Goal: Information Seeking & Learning: Learn about a topic

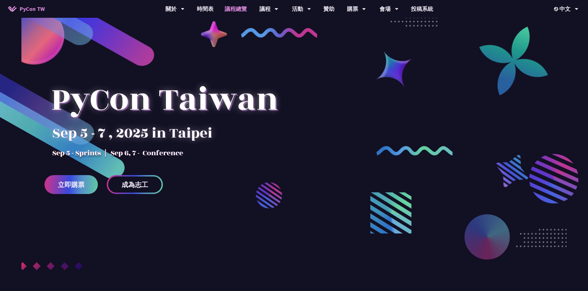
click at [238, 6] on link "議程總覽" at bounding box center [235, 9] width 33 height 18
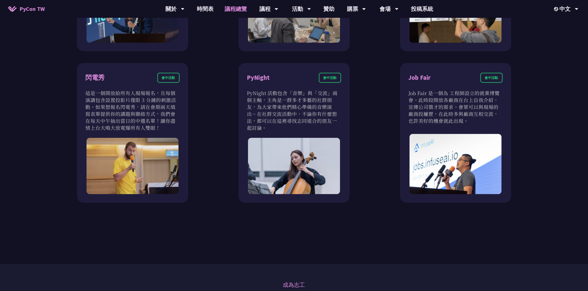
scroll to position [500, 0]
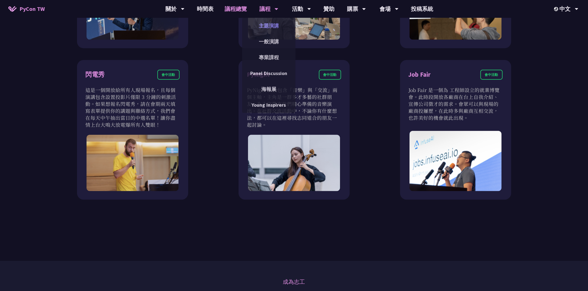
click at [272, 25] on link "主題演講" at bounding box center [268, 25] width 53 height 13
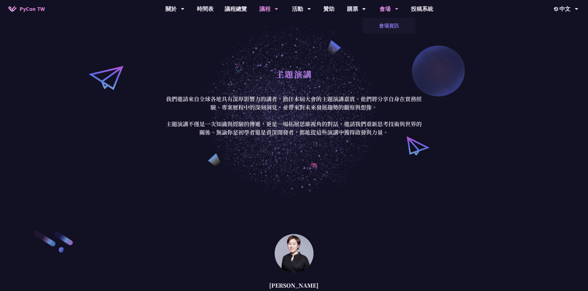
click at [385, 23] on link "會場資訊" at bounding box center [388, 25] width 53 height 13
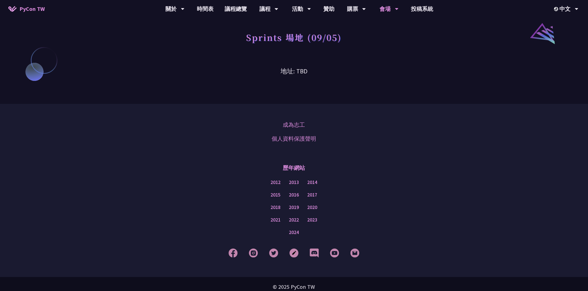
scroll to position [468, 0]
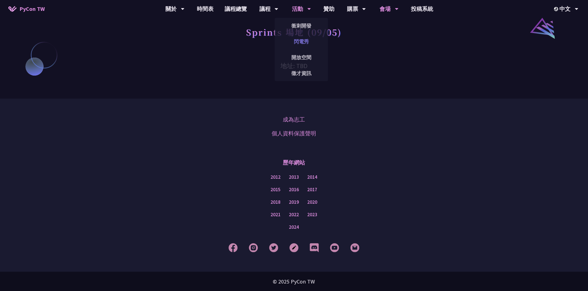
click at [302, 37] on link "閃電秀" at bounding box center [301, 41] width 53 height 13
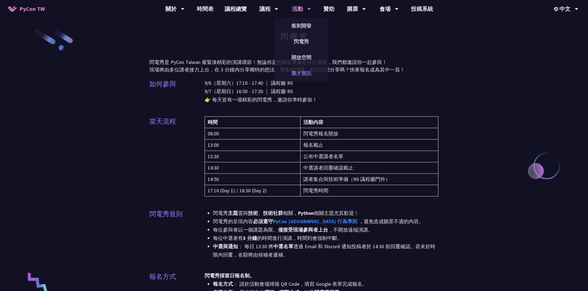
click at [308, 73] on link "徵才資訊" at bounding box center [301, 73] width 53 height 13
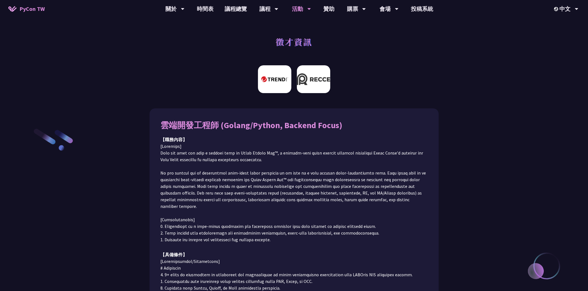
click at [315, 79] on img at bounding box center [313, 79] width 33 height 28
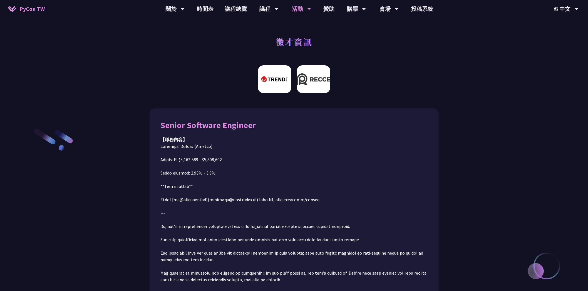
click at [279, 79] on img at bounding box center [274, 79] width 33 height 28
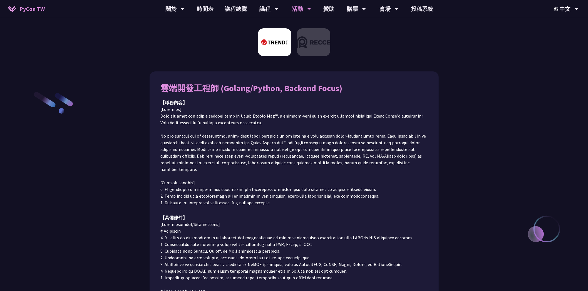
scroll to position [63, 0]
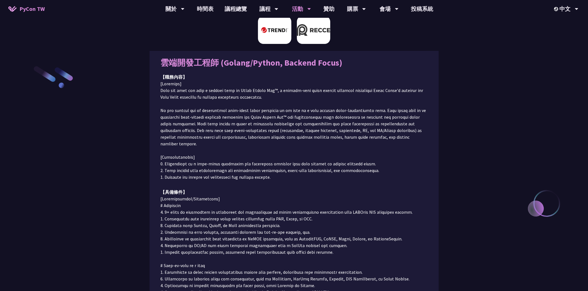
click at [314, 42] on img at bounding box center [313, 30] width 33 height 28
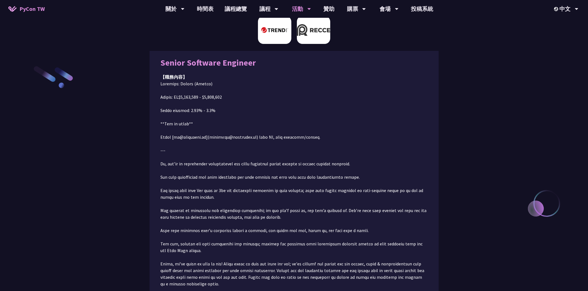
click at [276, 37] on img at bounding box center [274, 30] width 33 height 28
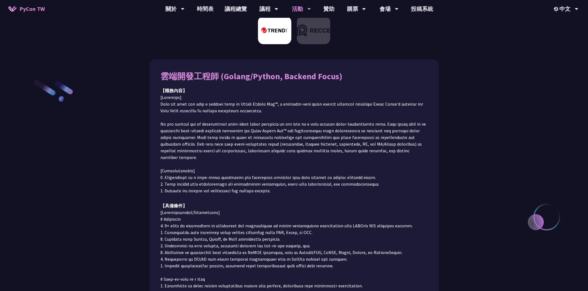
scroll to position [0, 0]
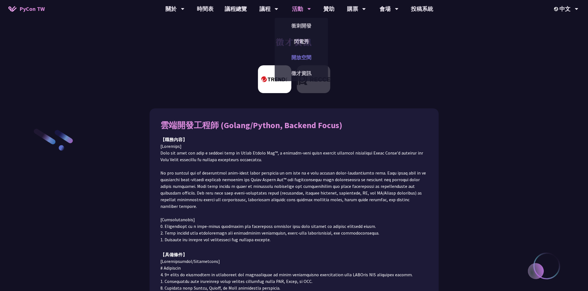
click at [303, 57] on link "開放空間" at bounding box center [301, 57] width 53 height 13
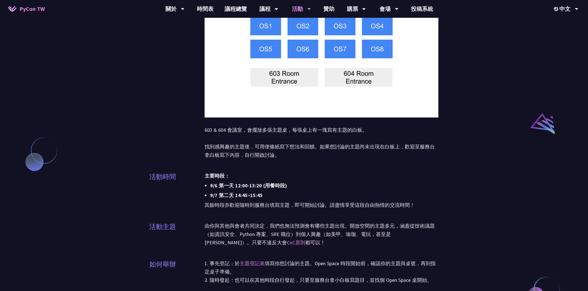
scroll to position [361, 0]
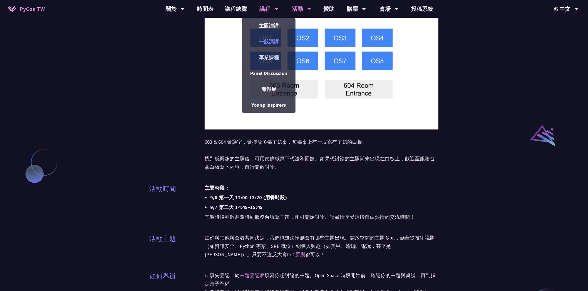
click at [270, 41] on link "一般演講" at bounding box center [268, 41] width 53 height 13
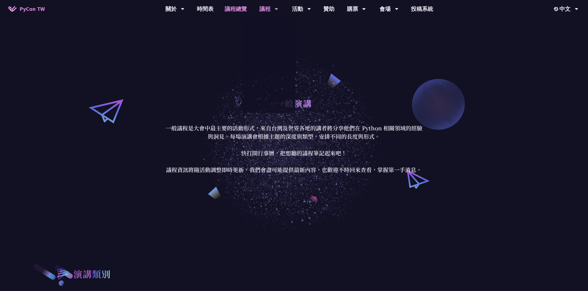
click at [231, 8] on link "議程總覽" at bounding box center [235, 9] width 33 height 18
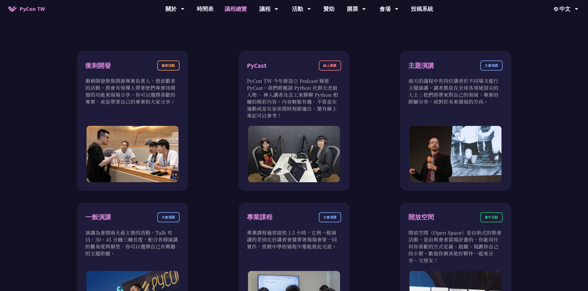
scroll to position [222, 0]
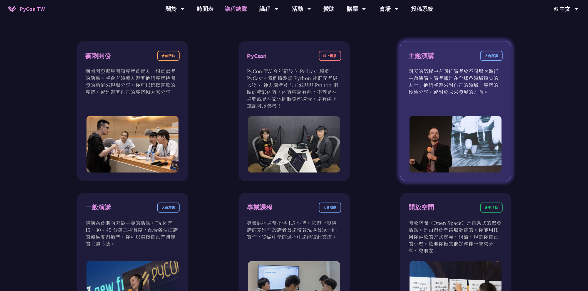
click at [425, 63] on div "主題演講 大會演講" at bounding box center [456, 59] width 94 height 17
click at [443, 88] on p "兩天的議程中有四位講者於不同場次進行主題演講。講者都是在全球各領域頂尖的人士；他們將帶來對自己的領域、專案的經驗分享，或對於未來發展的方向。" at bounding box center [456, 82] width 94 height 28
click at [486, 56] on div "大會演講" at bounding box center [491, 56] width 22 height 10
click at [417, 54] on div "主題演講" at bounding box center [422, 56] width 26 height 10
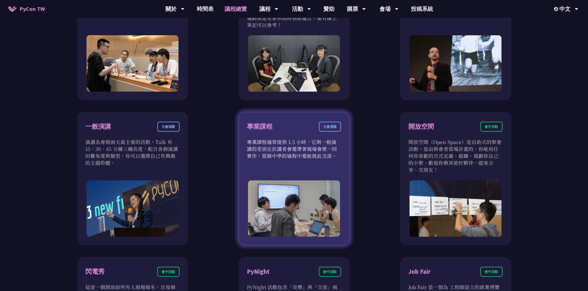
scroll to position [306, 0]
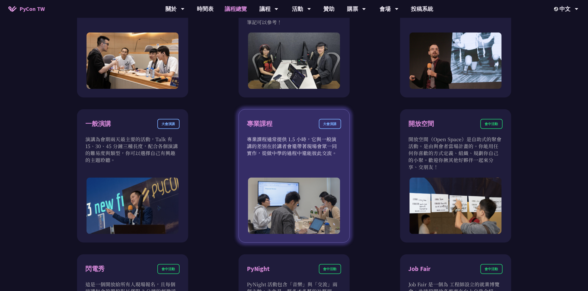
click at [277, 142] on p "專業課程通常提供 1.5 小時，它與一般演講的差別在於講者會還帶著現場會眾一同實作，從做中學的過程中還能彼此交流。" at bounding box center [294, 146] width 94 height 21
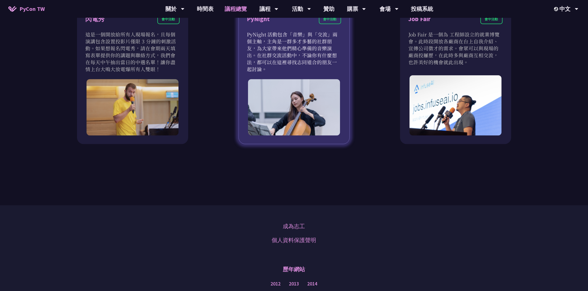
scroll to position [556, 0]
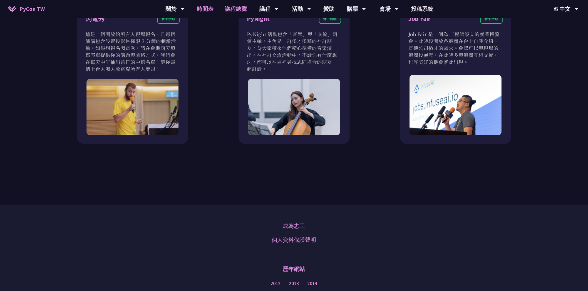
click at [202, 10] on link "時間表" at bounding box center [205, 9] width 28 height 18
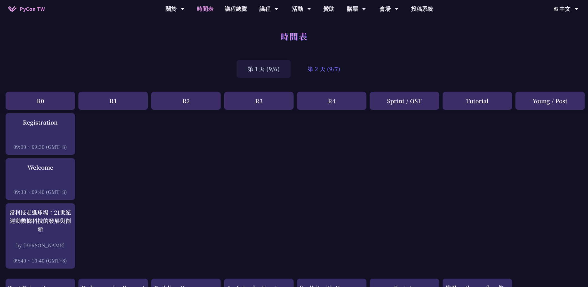
click at [336, 75] on div "第 2 天 (9/7)" at bounding box center [323, 69] width 55 height 18
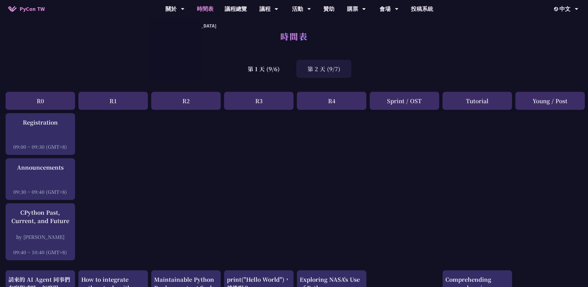
click at [40, 9] on span "PyCon TW" at bounding box center [31, 9] width 25 height 8
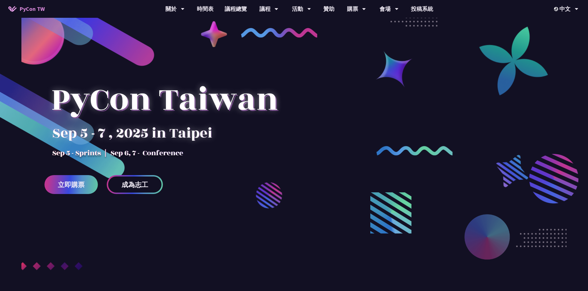
click at [248, 157] on div at bounding box center [164, 109] width 240 height 97
click at [236, 11] on link "議程總覽" at bounding box center [235, 9] width 33 height 18
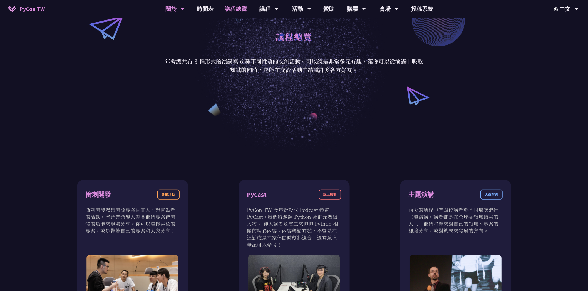
scroll to position [83, 0]
click at [209, 8] on link "時間表" at bounding box center [205, 9] width 28 height 18
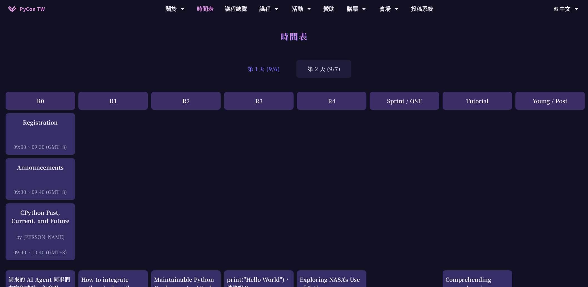
click at [253, 66] on div "第 1 天 (9/6)" at bounding box center [264, 69] width 54 height 18
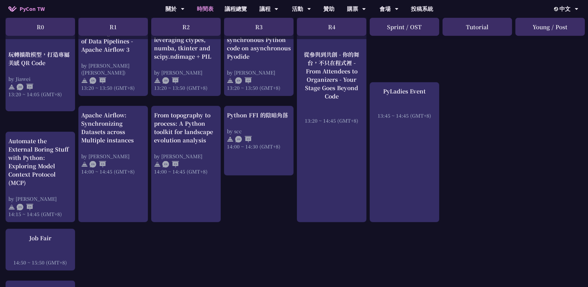
scroll to position [417, 0]
